Goal: Transaction & Acquisition: Purchase product/service

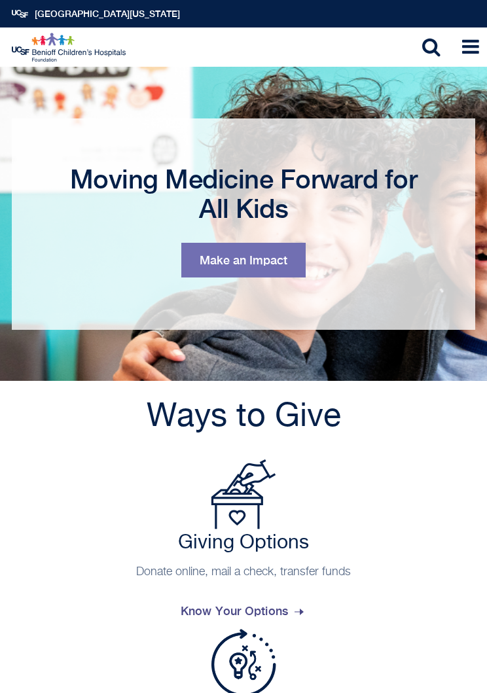
click at [461, 39] on link "Toggle Navigation" at bounding box center [466, 46] width 39 height 39
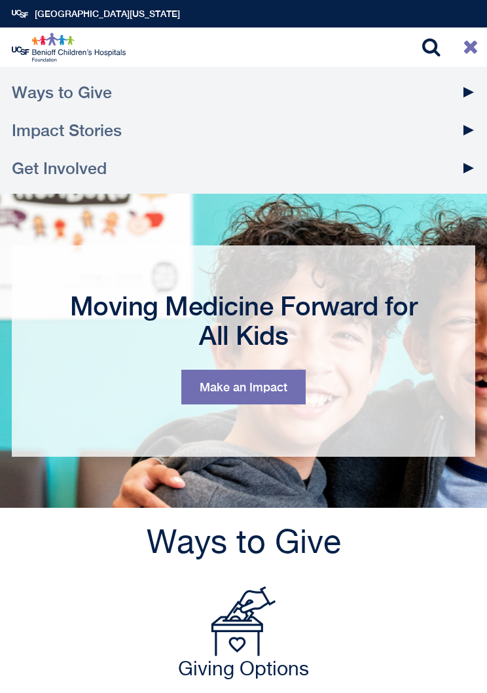
click at [93, 99] on link "Ways to Give" at bounding box center [243, 92] width 463 height 38
click at [48, 50] on img at bounding box center [70, 47] width 116 height 29
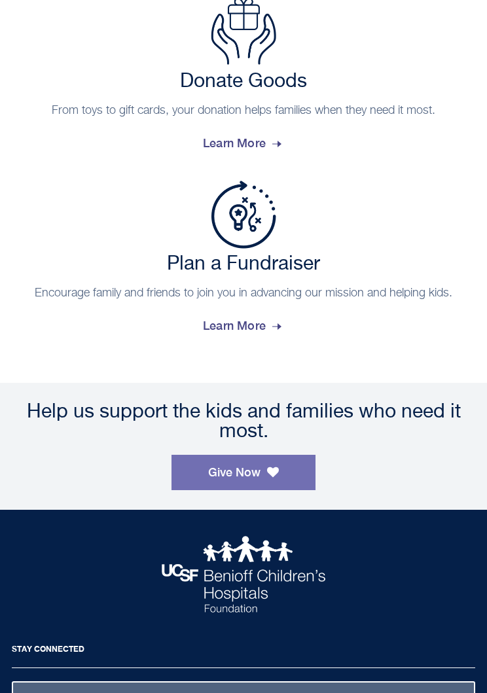
scroll to position [1527, 0]
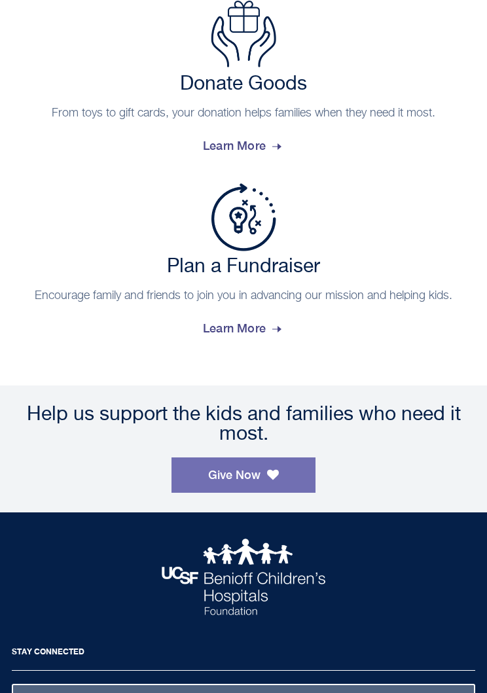
click at [258, 470] on link "Give Now" at bounding box center [243, 474] width 144 height 35
click at [238, 457] on link "Give Now" at bounding box center [243, 474] width 144 height 35
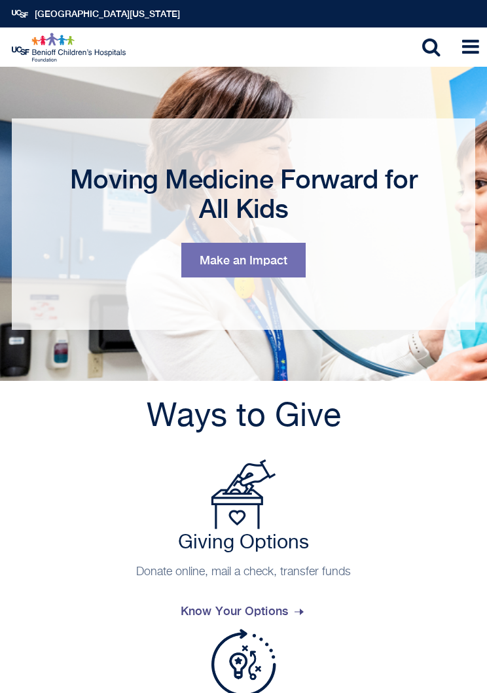
scroll to position [16, 0]
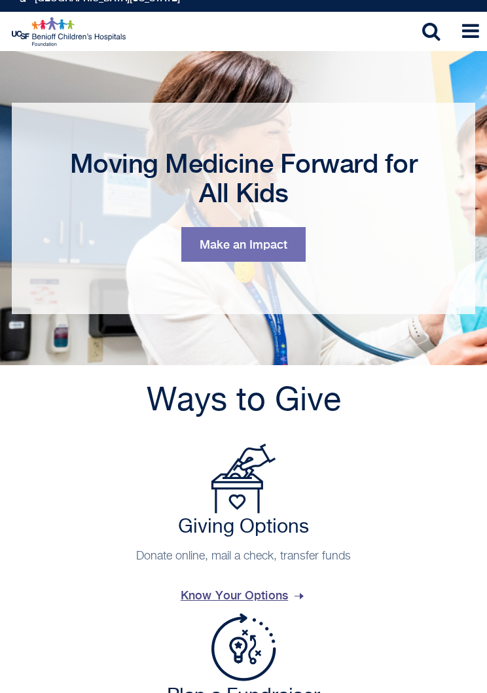
click at [241, 497] on img at bounding box center [243, 479] width 65 height 70
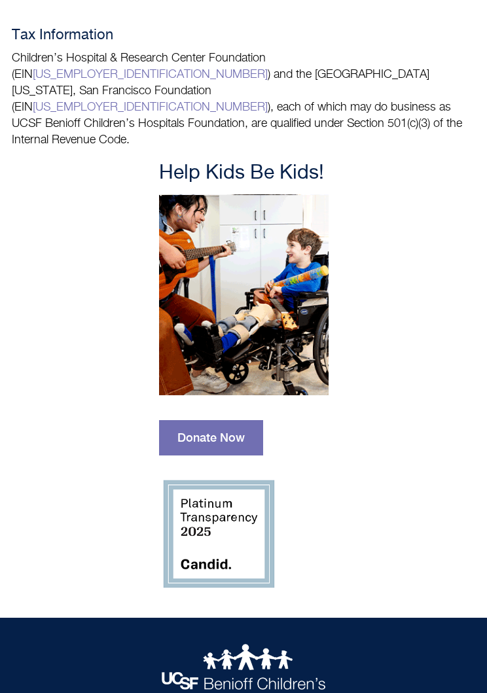
scroll to position [1192, 0]
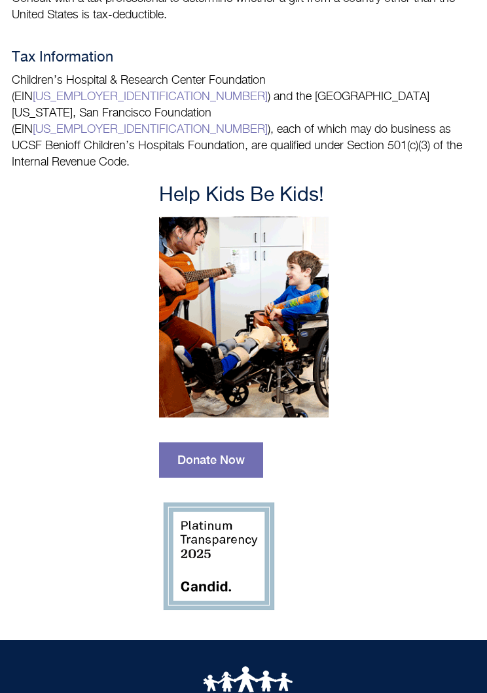
click at [223, 442] on link "Donate Now" at bounding box center [211, 459] width 104 height 35
